Goal: Task Accomplishment & Management: Manage account settings

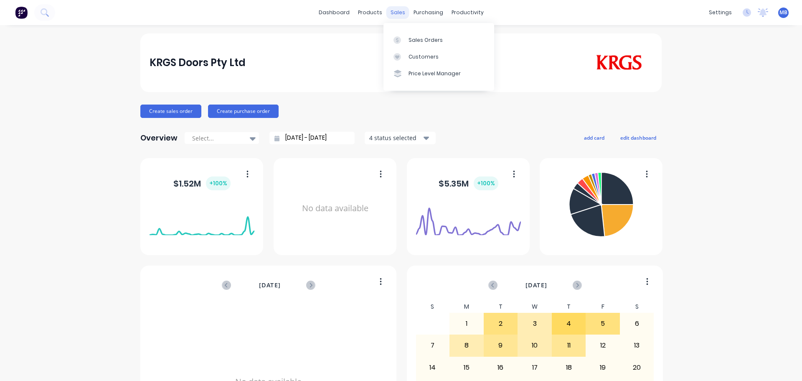
click at [395, 11] on div "sales" at bounding box center [397, 12] width 23 height 13
click at [422, 41] on div "Sales Orders" at bounding box center [426, 40] width 34 height 8
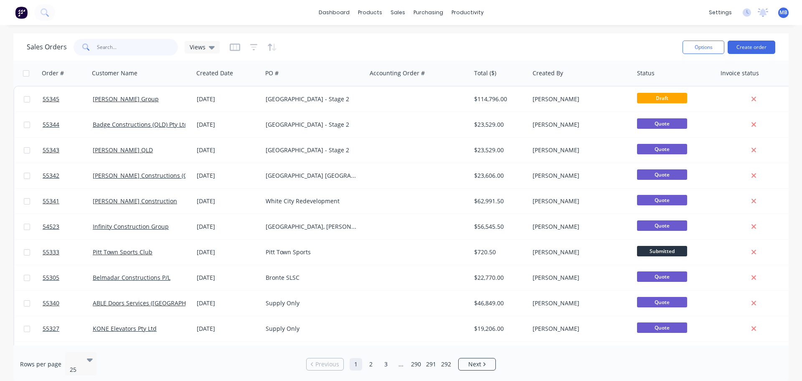
click at [99, 48] on input "text" at bounding box center [137, 47] width 81 height 17
drag, startPoint x: 119, startPoint y: 49, endPoint x: 0, endPoint y: 36, distance: 119.4
click at [0, 39] on div "Sales Orders Views Options Create order Order # Customer Name Created Date PO #…" at bounding box center [401, 207] width 802 height 349
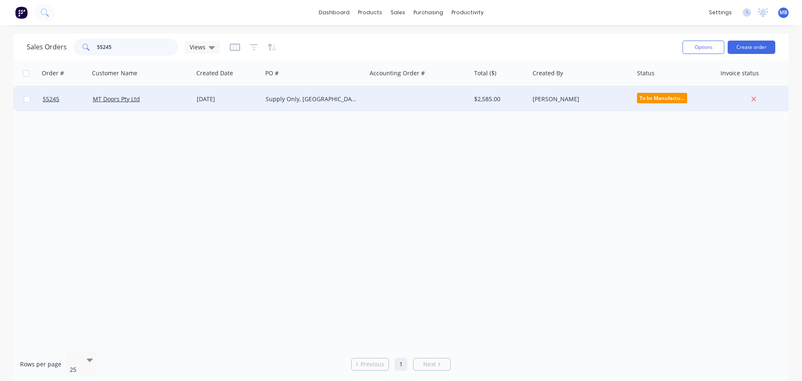
type input "55245"
click at [622, 100] on div "[PERSON_NAME]" at bounding box center [579, 99] width 93 height 8
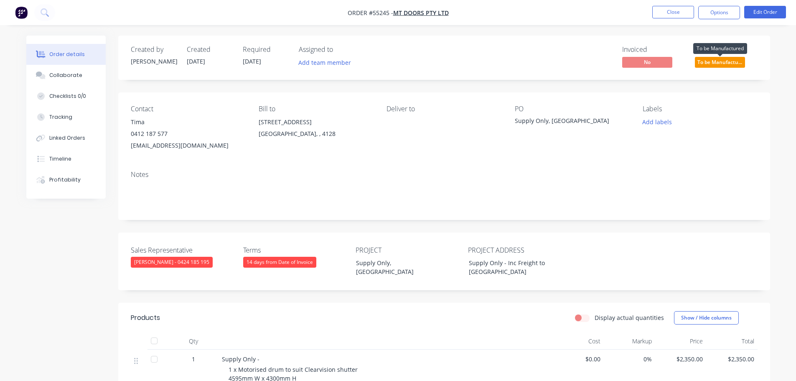
click at [706, 64] on span "To be Manufactu..." at bounding box center [720, 62] width 50 height 10
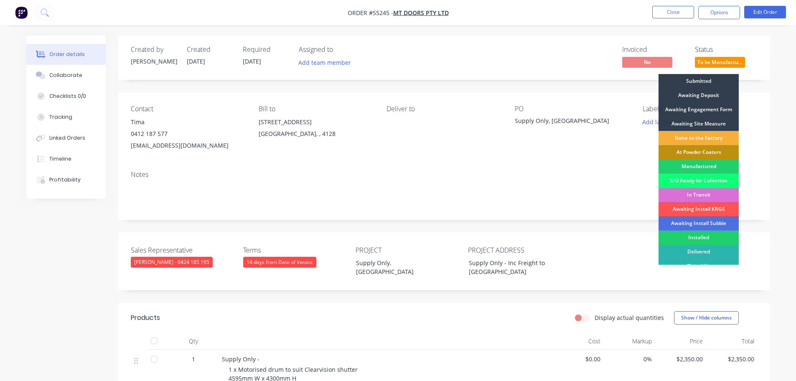
click at [692, 195] on div "In Transit" at bounding box center [698, 195] width 80 height 14
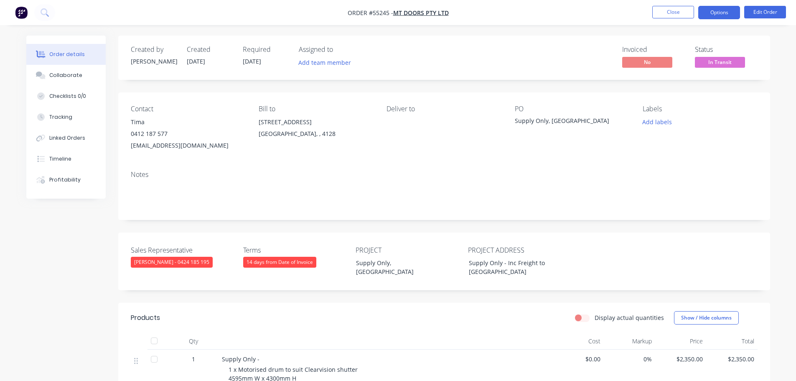
click at [709, 16] on button "Options" at bounding box center [719, 12] width 42 height 13
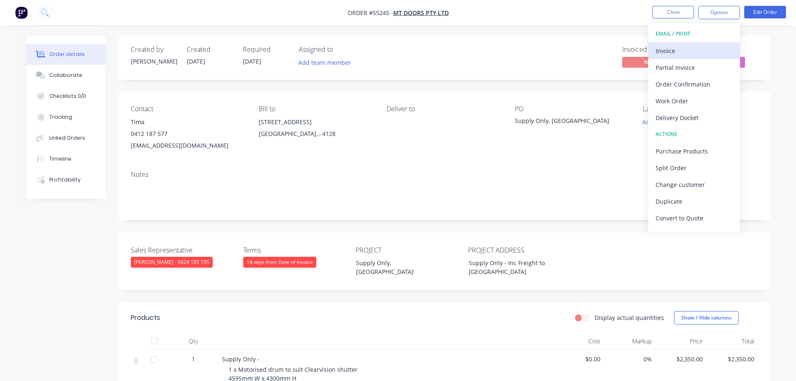
click at [670, 53] on div "Invoice" at bounding box center [693, 51] width 77 height 12
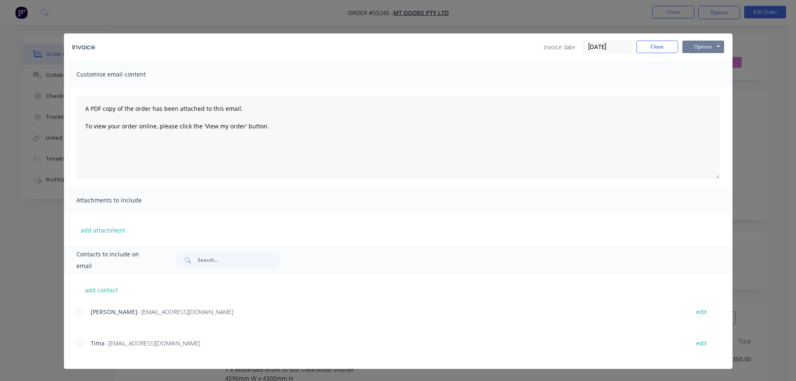
click at [702, 46] on button "Options" at bounding box center [703, 47] width 42 height 13
click at [703, 74] on button "Print" at bounding box center [708, 76] width 53 height 14
click at [654, 50] on button "Close" at bounding box center [657, 47] width 42 height 13
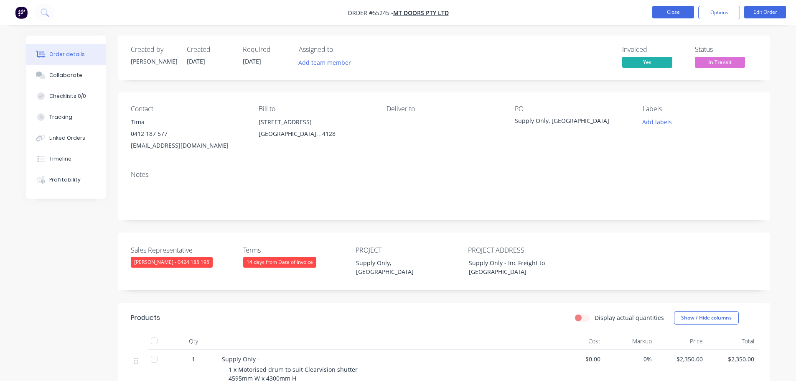
click at [668, 15] on button "Close" at bounding box center [673, 12] width 42 height 13
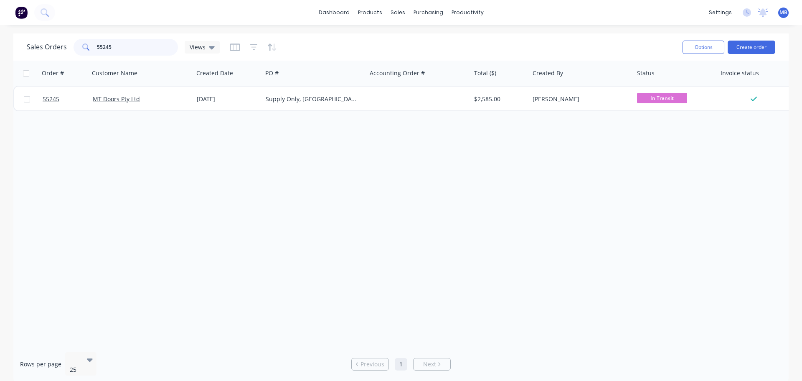
drag, startPoint x: 128, startPoint y: 46, endPoint x: 65, endPoint y: 28, distance: 65.5
click at [71, 33] on div "Sales Orders 55245 Views Options Create order" at bounding box center [400, 46] width 775 height 27
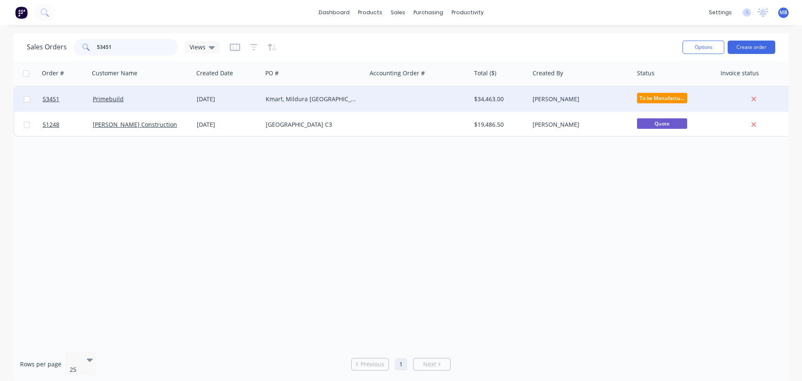
type input "53451"
click at [468, 99] on div at bounding box center [419, 98] width 104 height 25
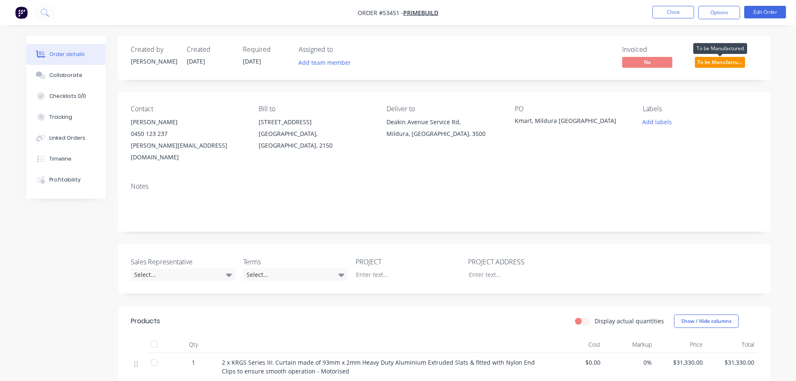
click at [710, 63] on span "To be Manufactu..." at bounding box center [720, 62] width 50 height 10
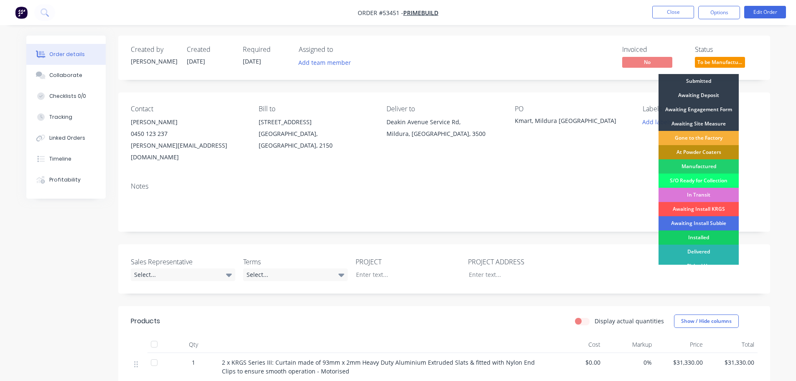
click at [686, 237] on div "Installed" at bounding box center [698, 237] width 80 height 14
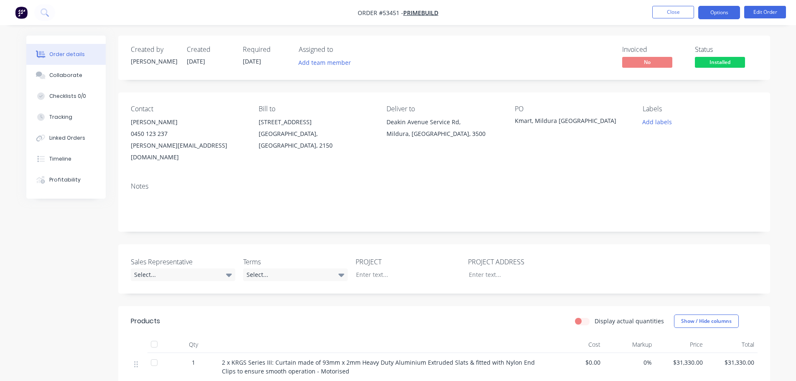
click at [718, 14] on button "Options" at bounding box center [719, 12] width 42 height 13
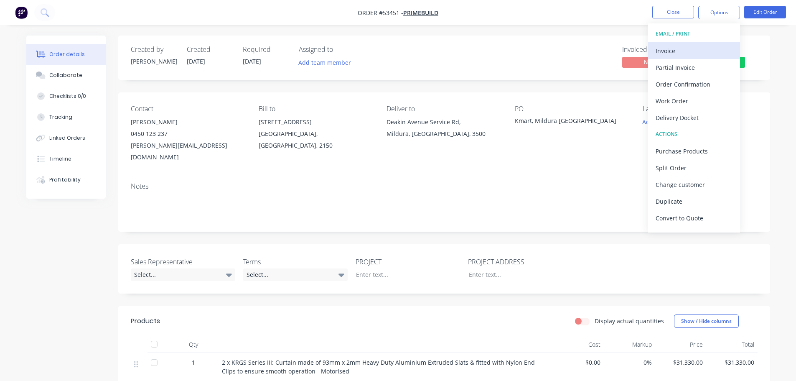
click at [669, 53] on div "Invoice" at bounding box center [693, 51] width 77 height 12
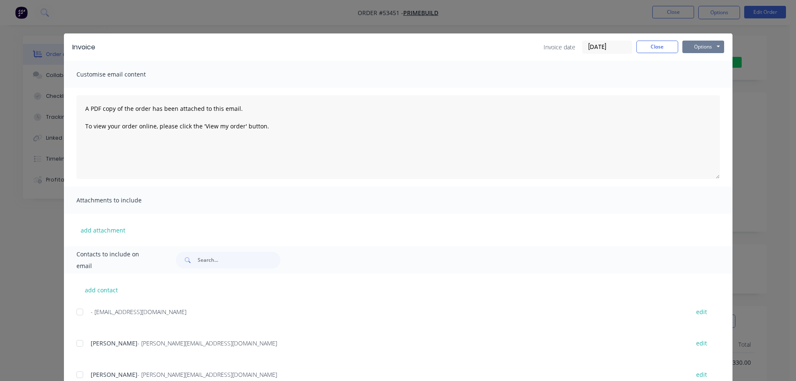
click at [692, 48] on button "Options" at bounding box center [703, 47] width 42 height 13
click at [688, 74] on button "Print" at bounding box center [708, 76] width 53 height 14
click at [655, 46] on button "Close" at bounding box center [657, 47] width 42 height 13
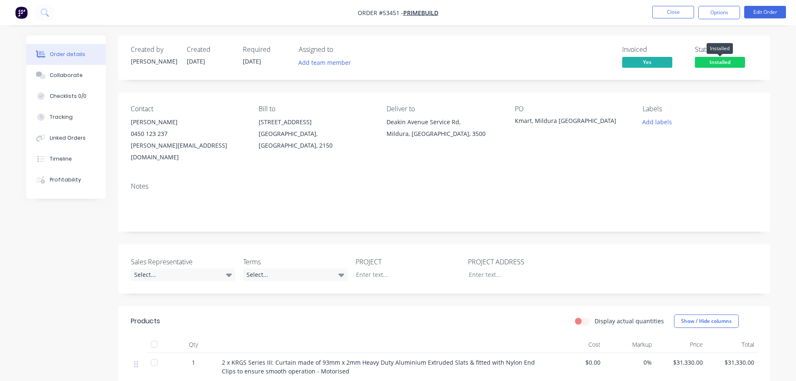
click at [715, 58] on span "Installed" at bounding box center [720, 62] width 50 height 10
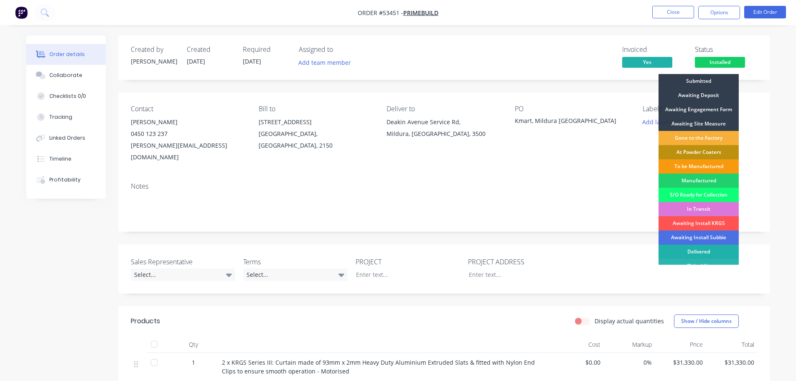
click at [703, 250] on div "Delivered" at bounding box center [698, 251] width 80 height 14
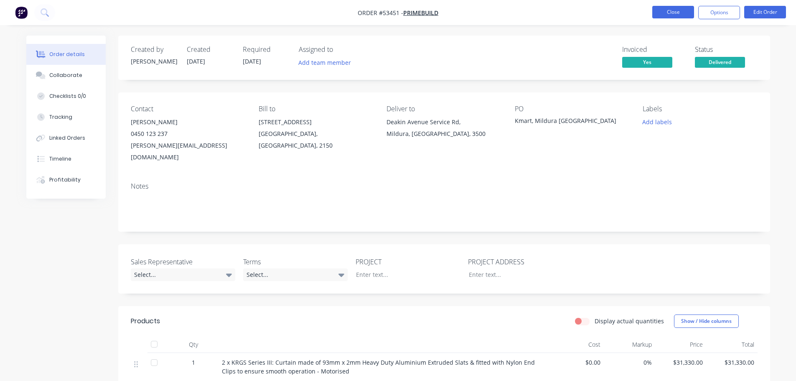
click at [669, 10] on button "Close" at bounding box center [673, 12] width 42 height 13
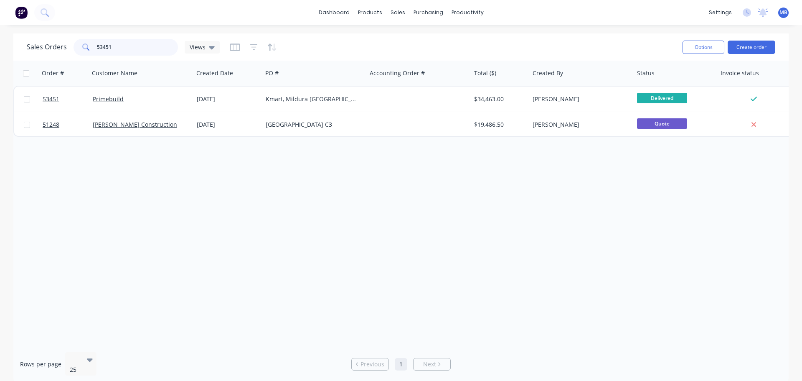
drag, startPoint x: 114, startPoint y: 46, endPoint x: 85, endPoint y: 45, distance: 29.3
click at [85, 45] on div "53451" at bounding box center [126, 47] width 104 height 17
click at [115, 46] on input "53451" at bounding box center [137, 47] width 81 height 17
type input "5"
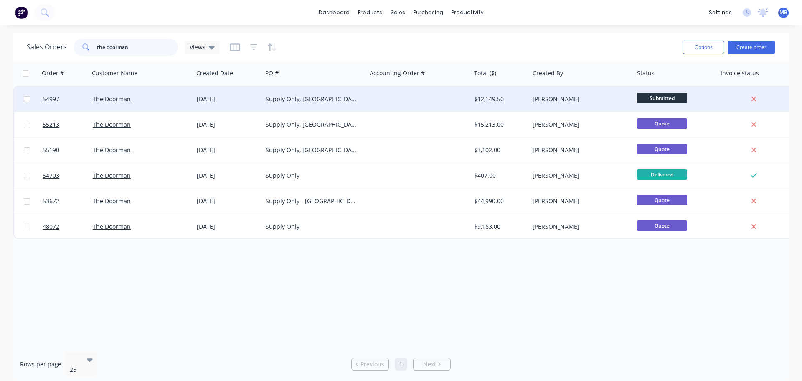
type input "the doorman"
click at [499, 97] on div "$12,149.50" at bounding box center [498, 99] width 49 height 8
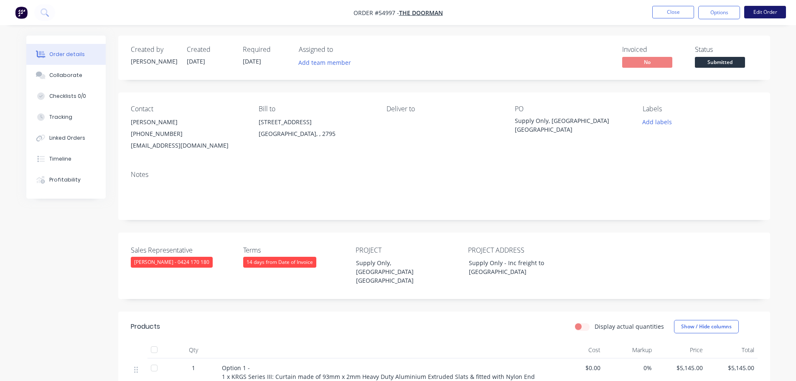
click at [753, 11] on button "Edit Order" at bounding box center [765, 12] width 42 height 13
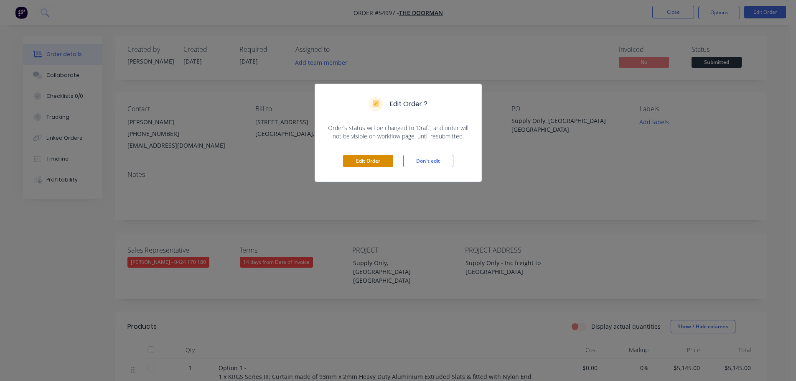
click at [386, 165] on button "Edit Order" at bounding box center [368, 161] width 50 height 13
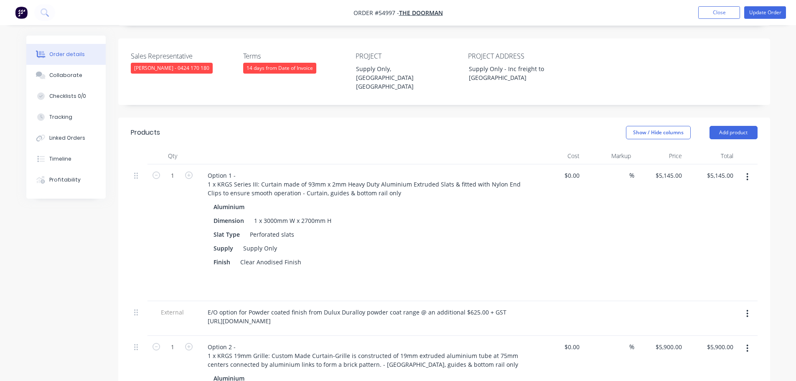
scroll to position [209, 0]
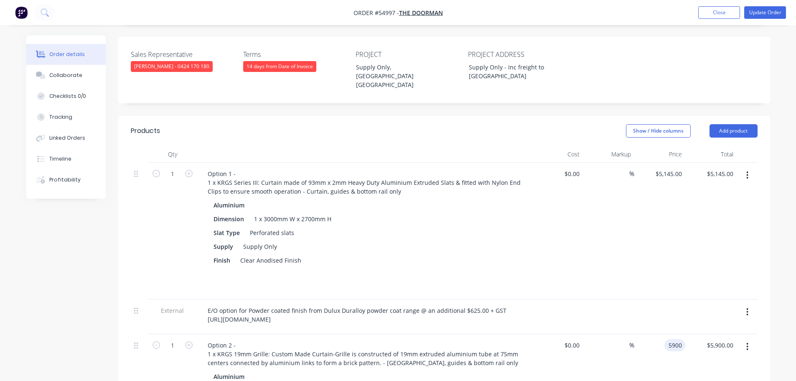
click at [673, 339] on input "5900" at bounding box center [677, 345] width 18 height 12
type input "$0.00"
click at [756, 11] on button "Update Order" at bounding box center [765, 12] width 42 height 13
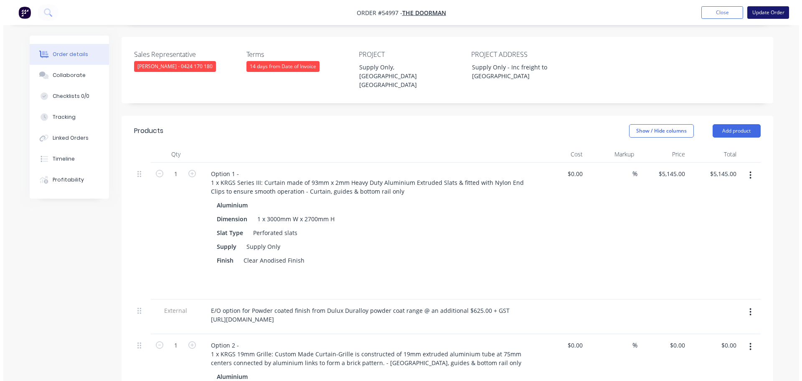
scroll to position [0, 0]
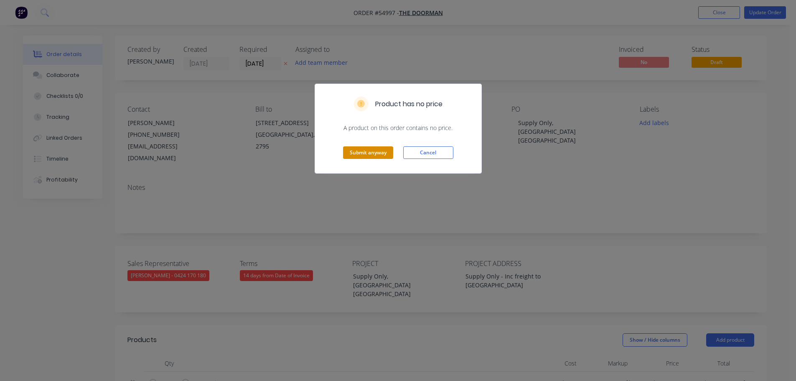
click at [364, 153] on button "Submit anyway" at bounding box center [368, 152] width 50 height 13
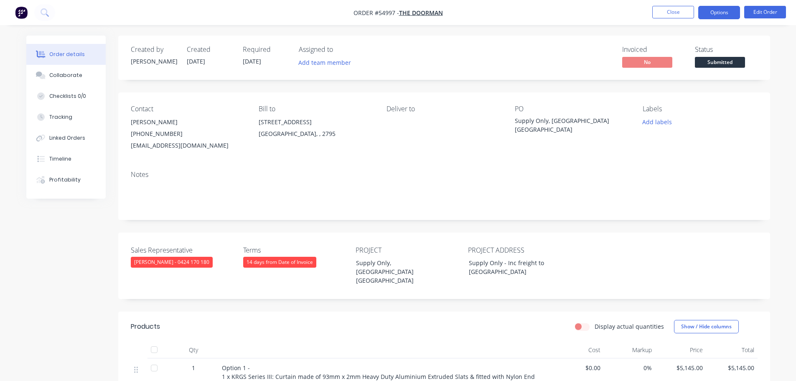
click at [714, 16] on button "Options" at bounding box center [719, 12] width 42 height 13
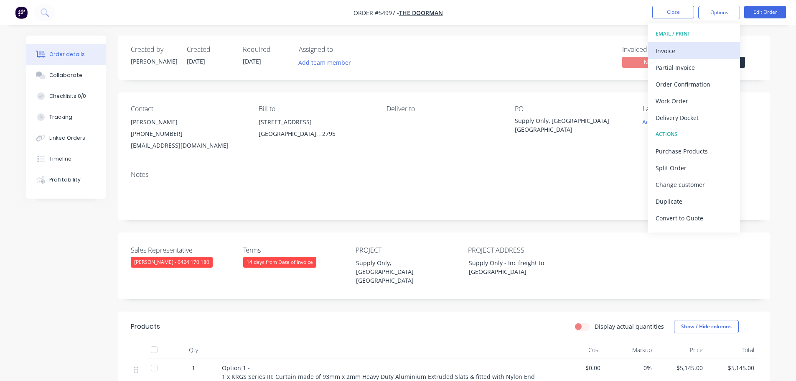
click at [683, 52] on div "Invoice" at bounding box center [693, 51] width 77 height 12
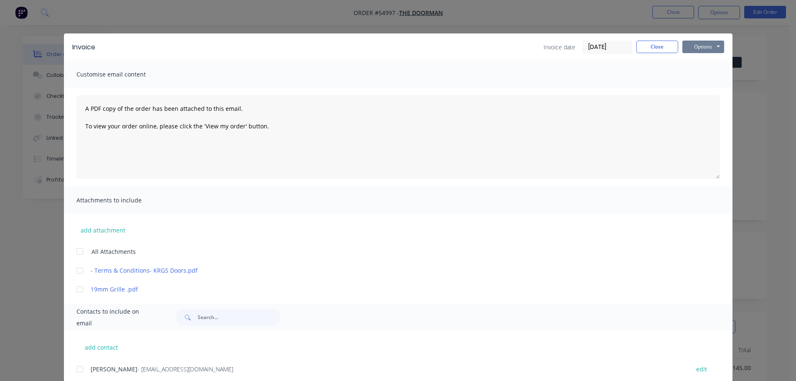
click at [697, 45] on button "Options" at bounding box center [703, 47] width 42 height 13
click at [706, 74] on button "Print" at bounding box center [708, 76] width 53 height 14
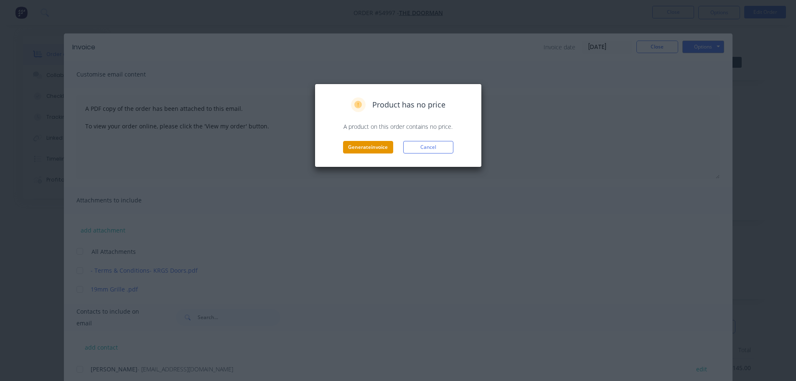
click at [379, 143] on button "Generate invoice" at bounding box center [368, 147] width 50 height 13
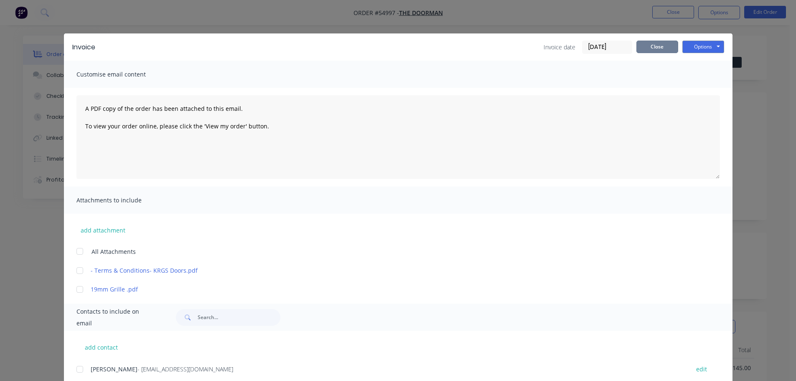
click at [660, 47] on button "Close" at bounding box center [657, 47] width 42 height 13
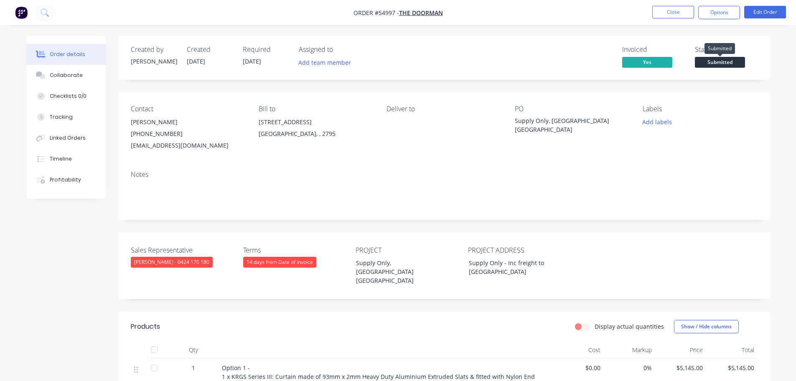
click at [709, 62] on span "Submitted" at bounding box center [720, 62] width 50 height 10
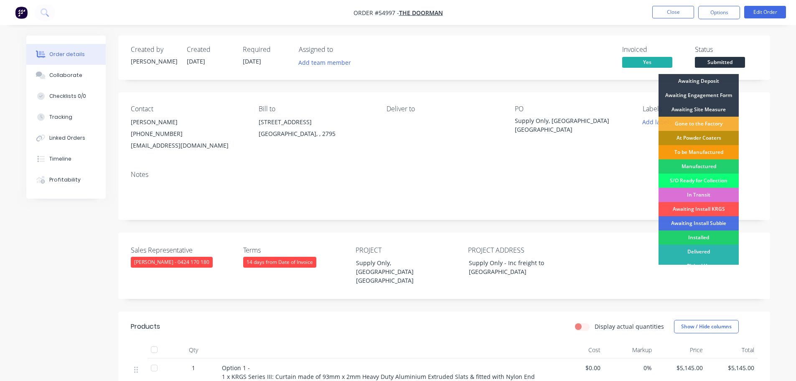
click at [704, 194] on div "In Transit" at bounding box center [698, 195] width 80 height 14
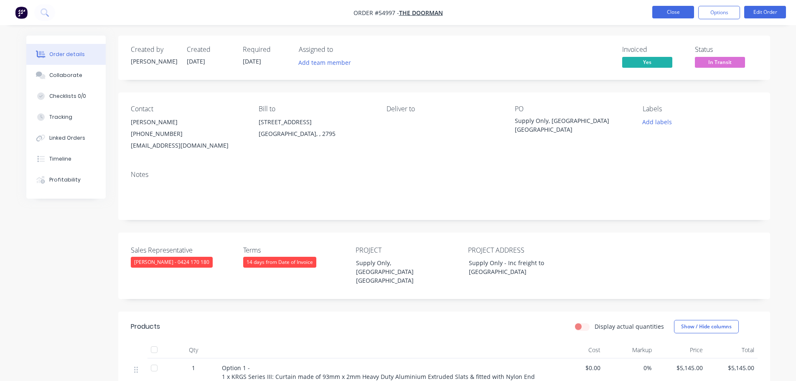
click at [677, 10] on button "Close" at bounding box center [673, 12] width 42 height 13
